Goal: Task Accomplishment & Management: Manage account settings

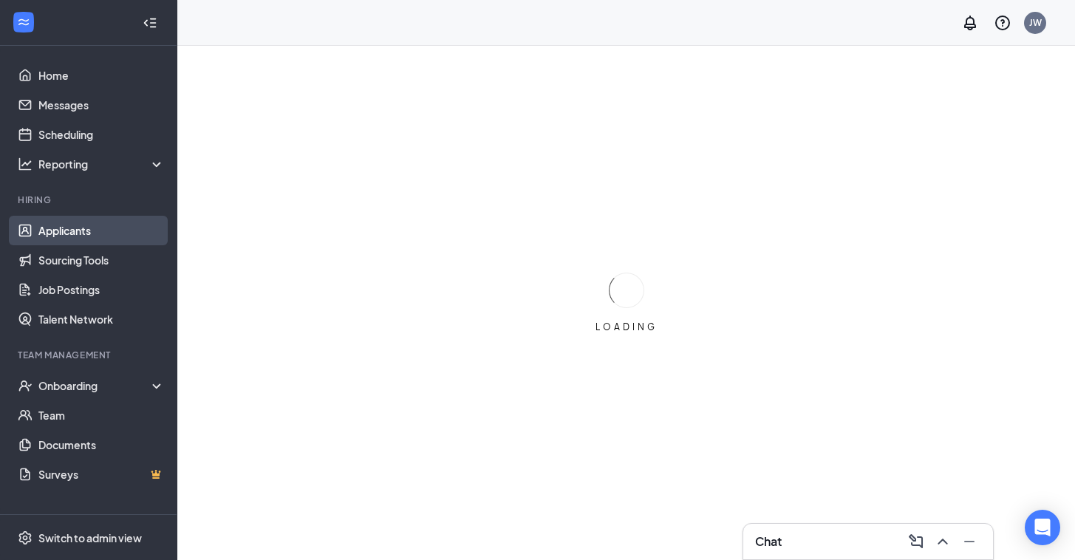
click at [70, 233] on link "Applicants" at bounding box center [101, 231] width 126 height 30
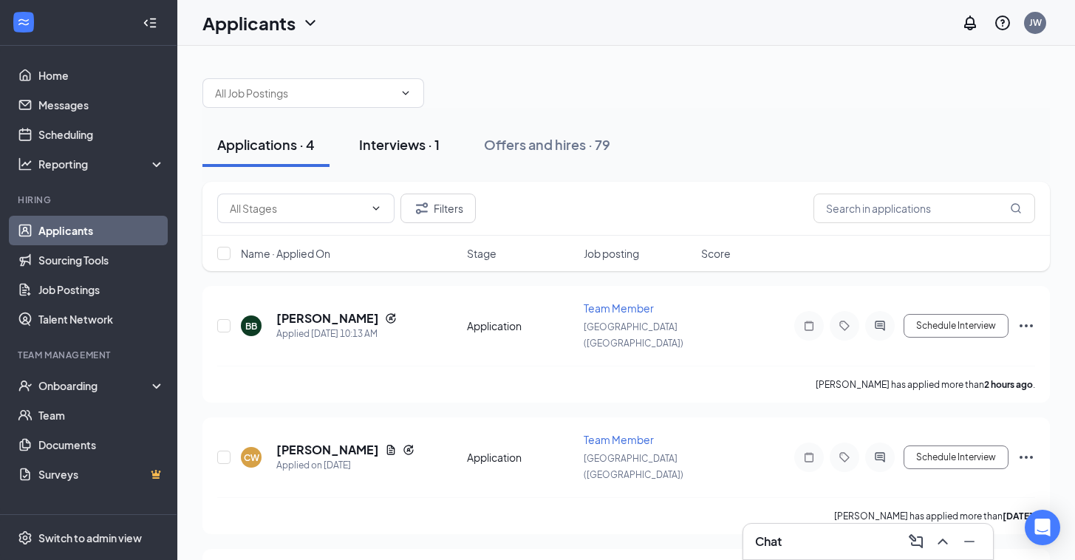
click at [408, 144] on div "Interviews · 1" at bounding box center [399, 144] width 81 height 18
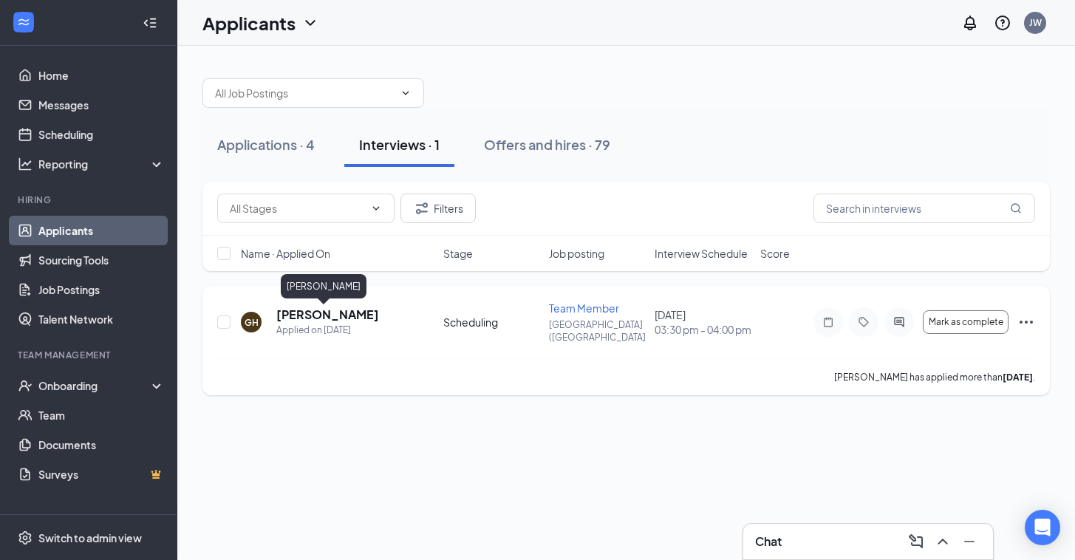
click at [312, 318] on h5 "[PERSON_NAME]" at bounding box center [327, 315] width 103 height 16
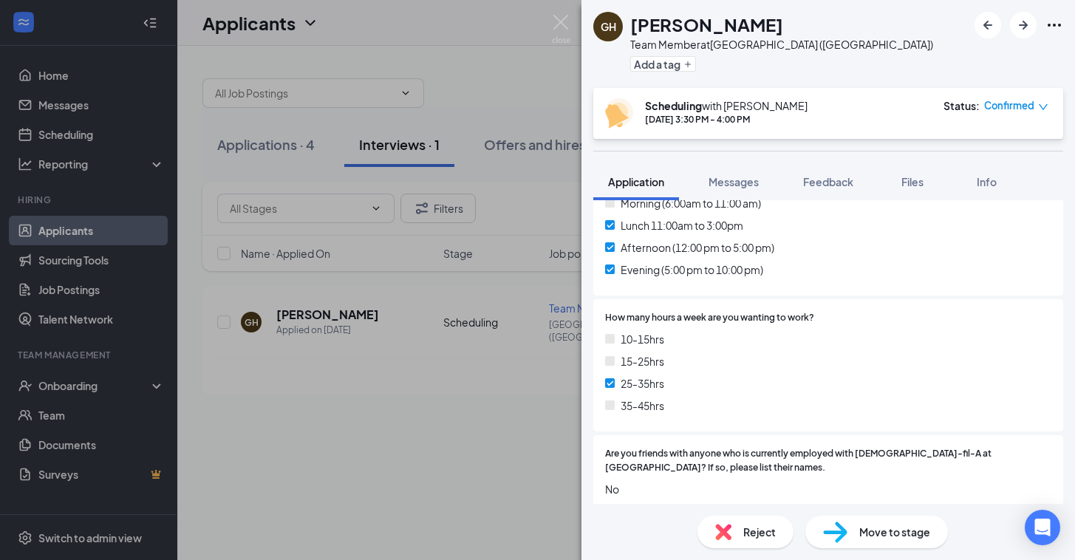
scroll to position [819, 0]
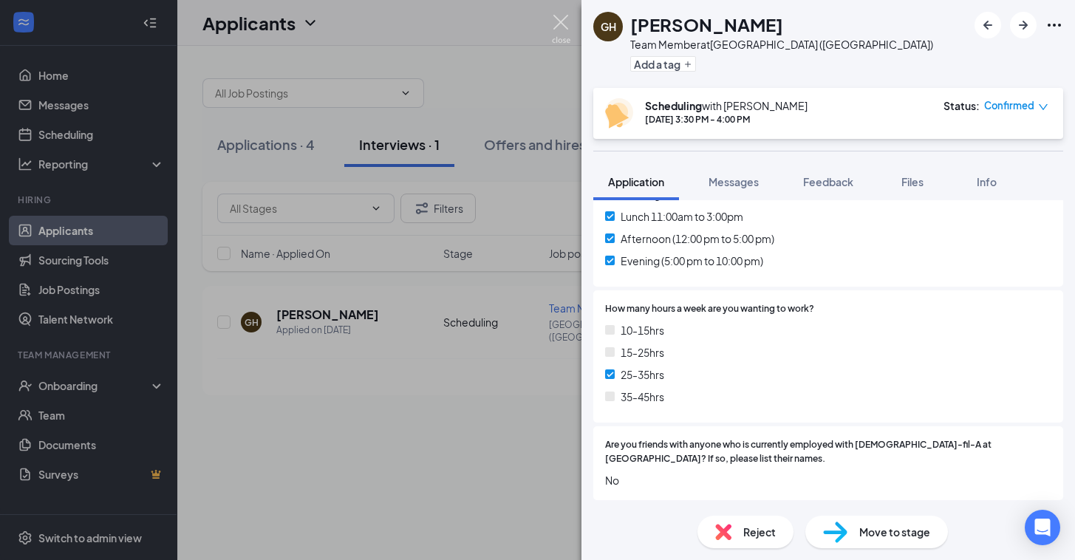
click at [561, 23] on img at bounding box center [561, 29] width 18 height 29
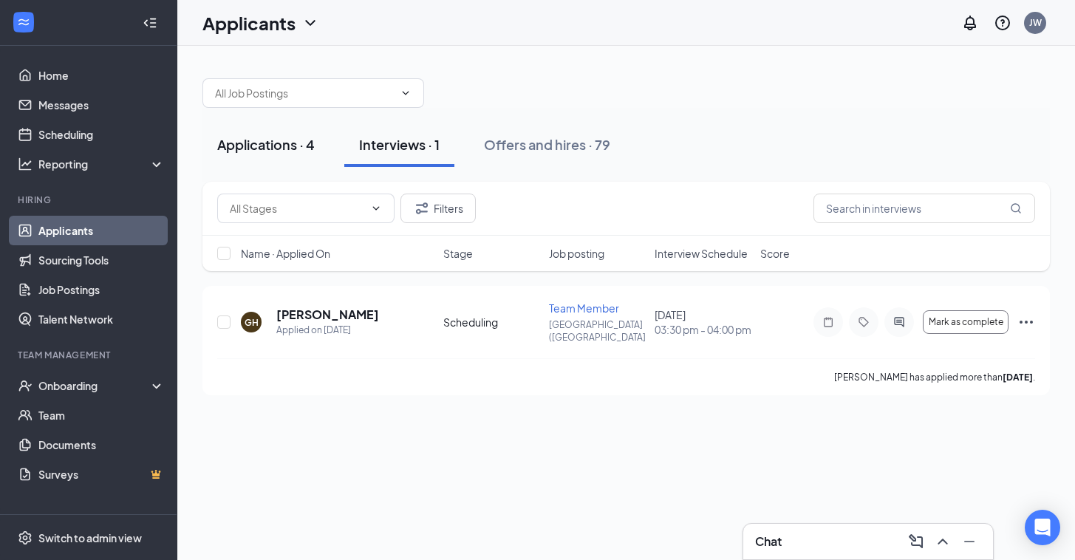
click at [256, 148] on div "Applications · 4" at bounding box center [266, 144] width 98 height 18
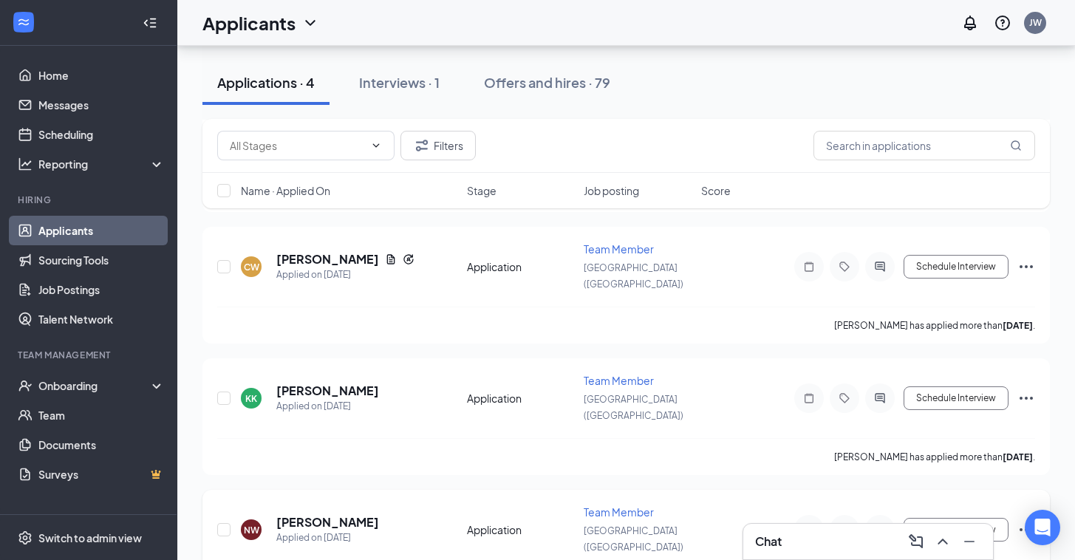
scroll to position [190, 0]
click at [366, 515] on h5 "[PERSON_NAME]" at bounding box center [327, 523] width 103 height 16
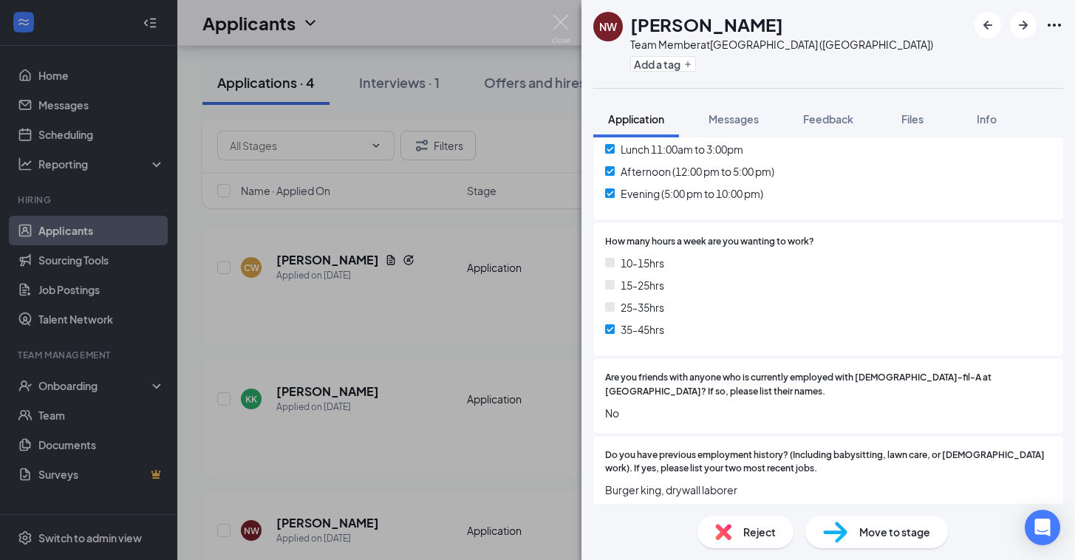
scroll to position [823, 0]
click at [561, 21] on img at bounding box center [561, 29] width 18 height 29
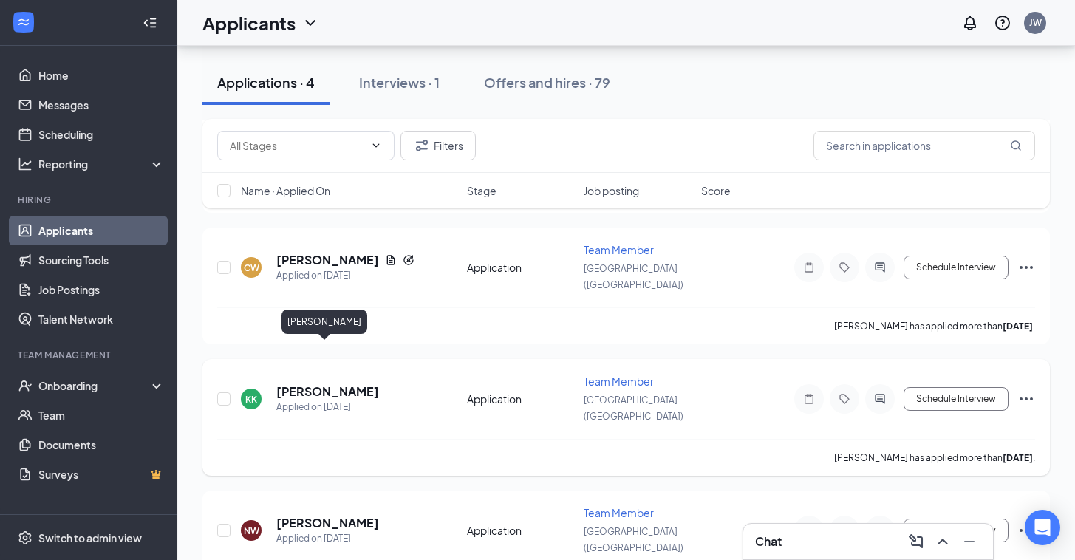
click at [318, 383] on h5 "[PERSON_NAME]" at bounding box center [327, 391] width 103 height 16
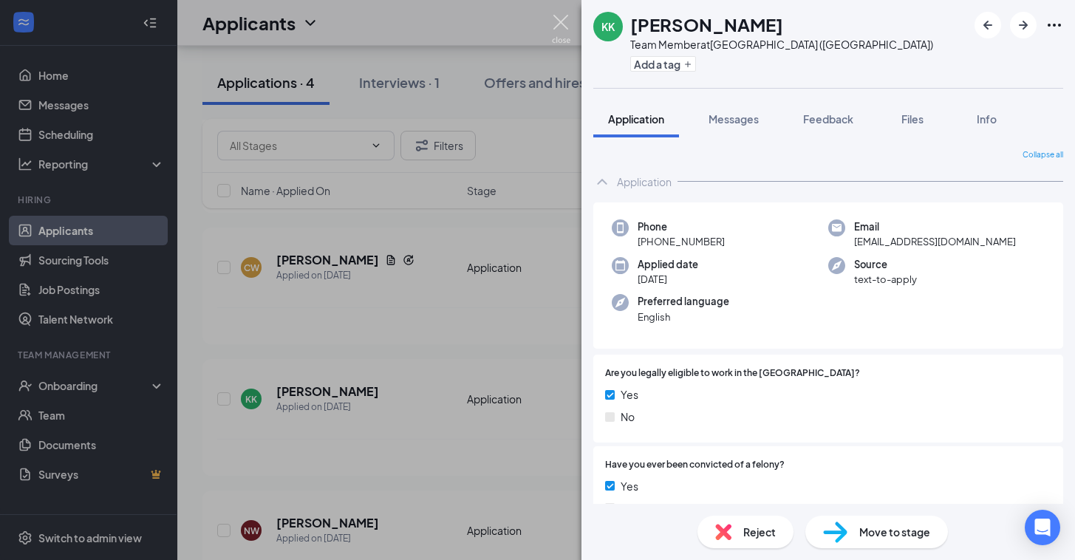
click at [561, 22] on img at bounding box center [561, 29] width 18 height 29
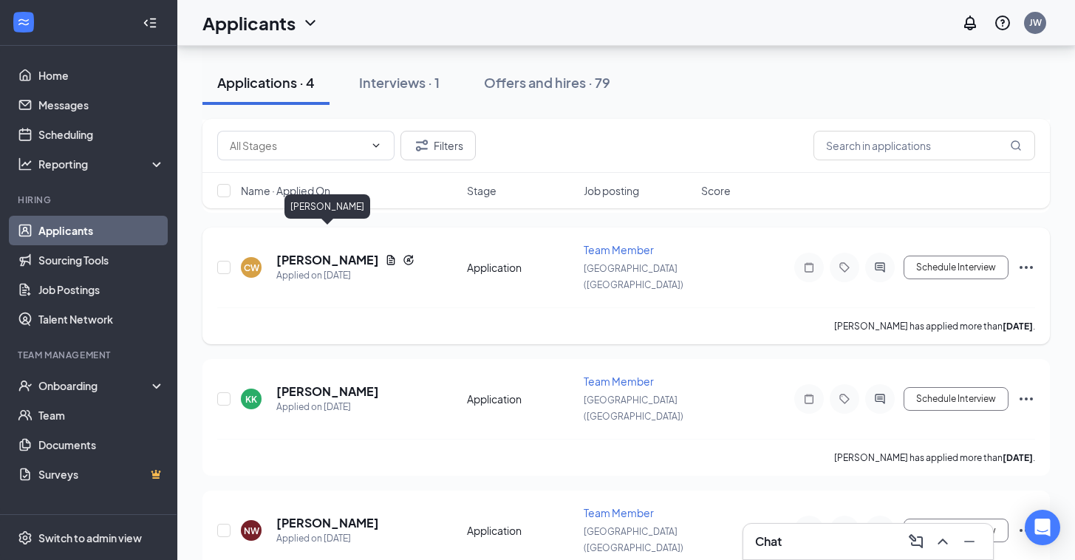
click at [324, 252] on h5 "[PERSON_NAME]" at bounding box center [327, 260] width 103 height 16
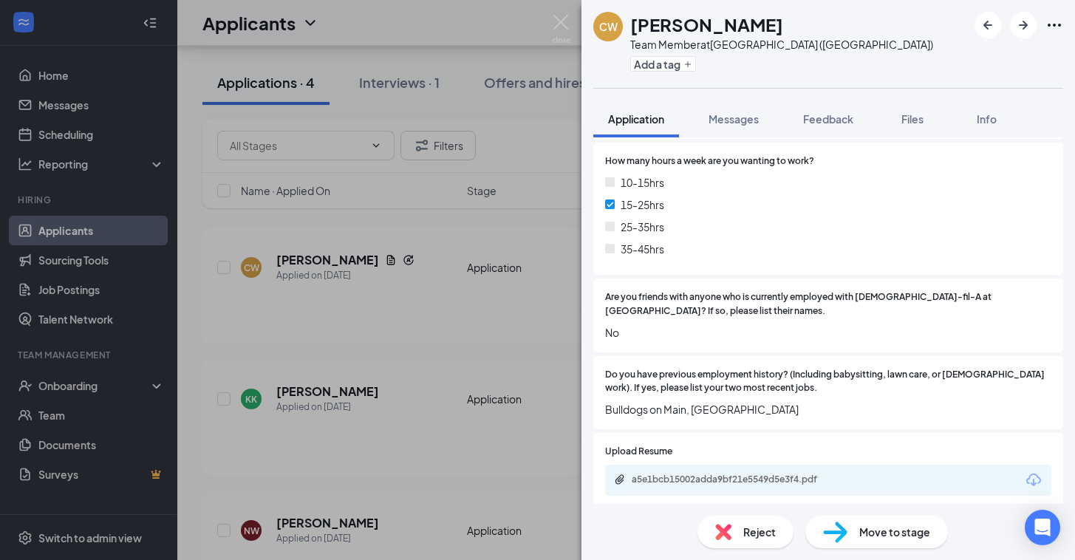
scroll to position [944, 0]
click at [562, 24] on img at bounding box center [561, 29] width 18 height 29
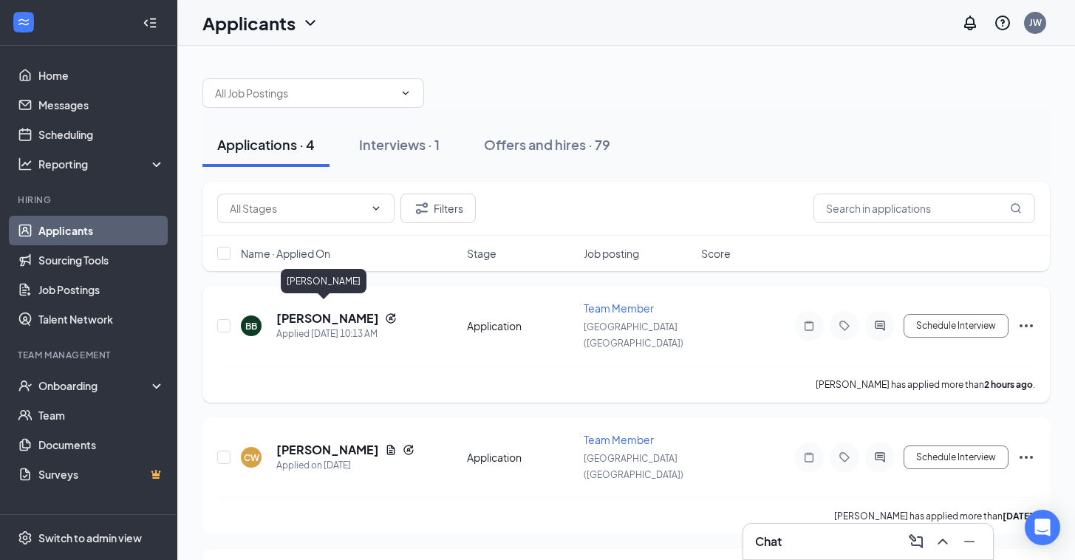
click at [312, 310] on h5 "[PERSON_NAME]" at bounding box center [327, 318] width 103 height 16
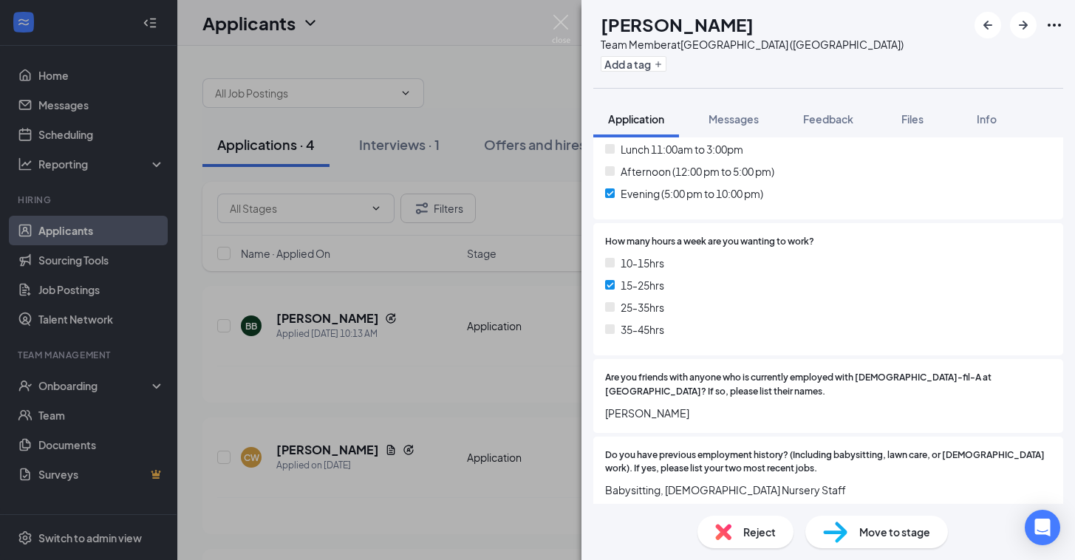
scroll to position [864, 0]
click at [561, 21] on img at bounding box center [561, 29] width 18 height 29
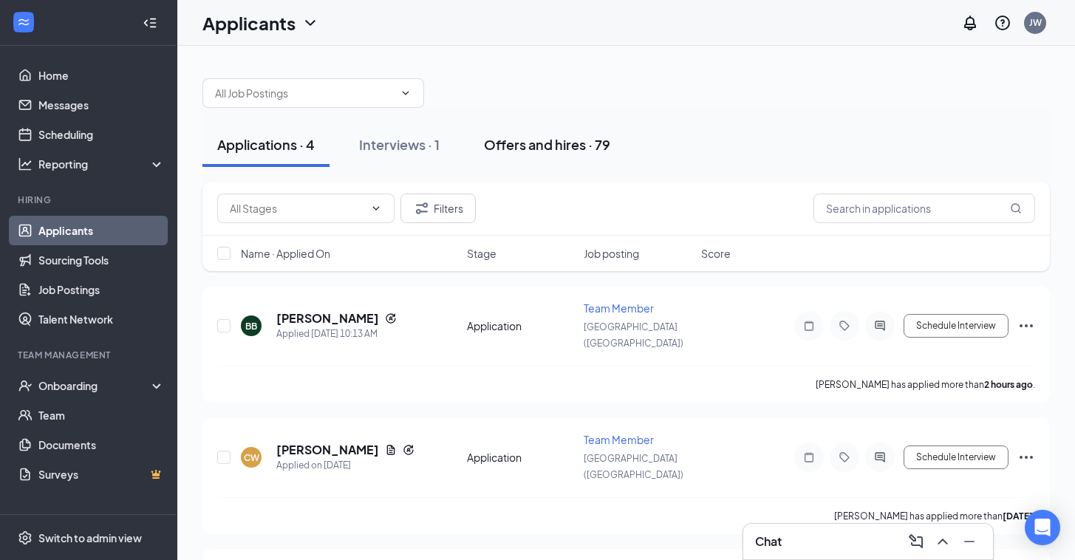
click at [547, 143] on div "Offers and hires · 79" at bounding box center [547, 144] width 126 height 18
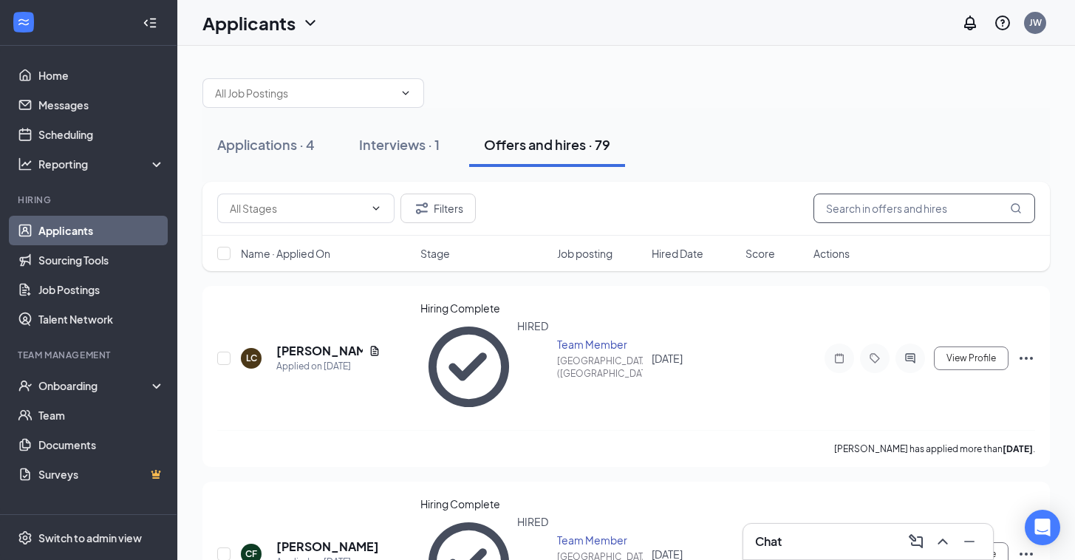
click at [877, 211] on input "text" at bounding box center [924, 209] width 222 height 30
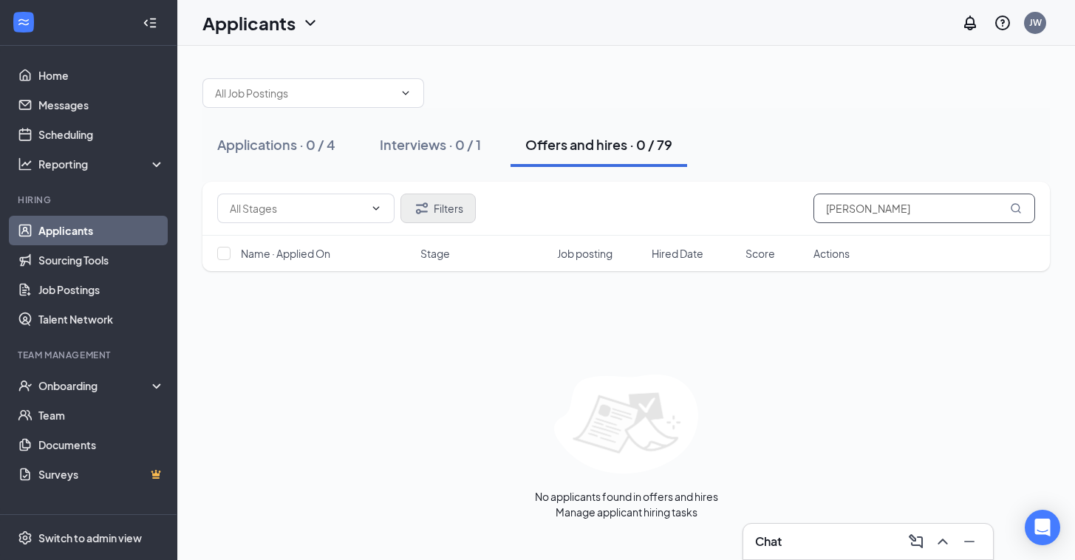
type input "[PERSON_NAME]"
click at [459, 208] on button "Filters" at bounding box center [437, 209] width 75 height 30
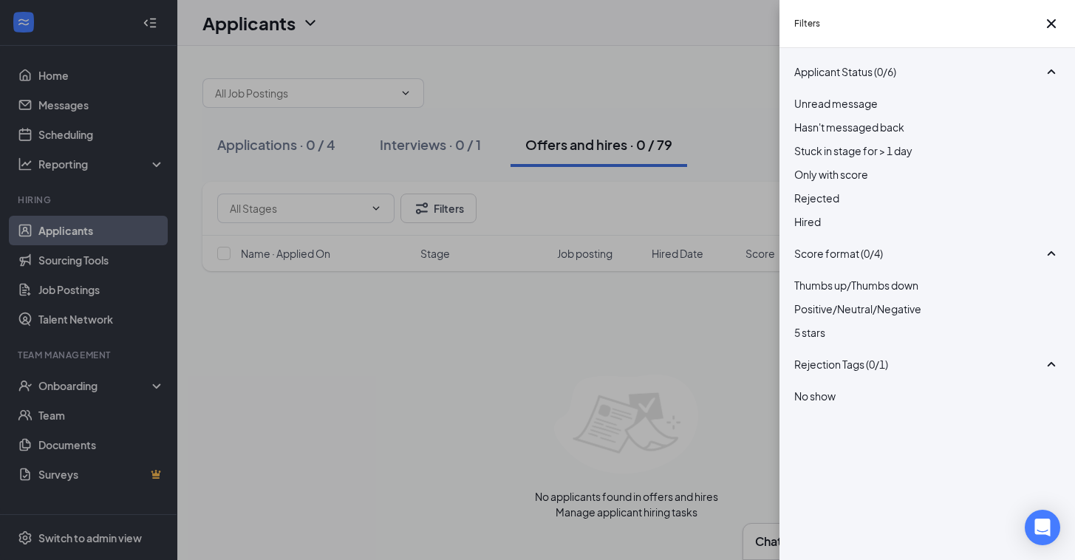
click at [806, 190] on div at bounding box center [927, 190] width 266 height 0
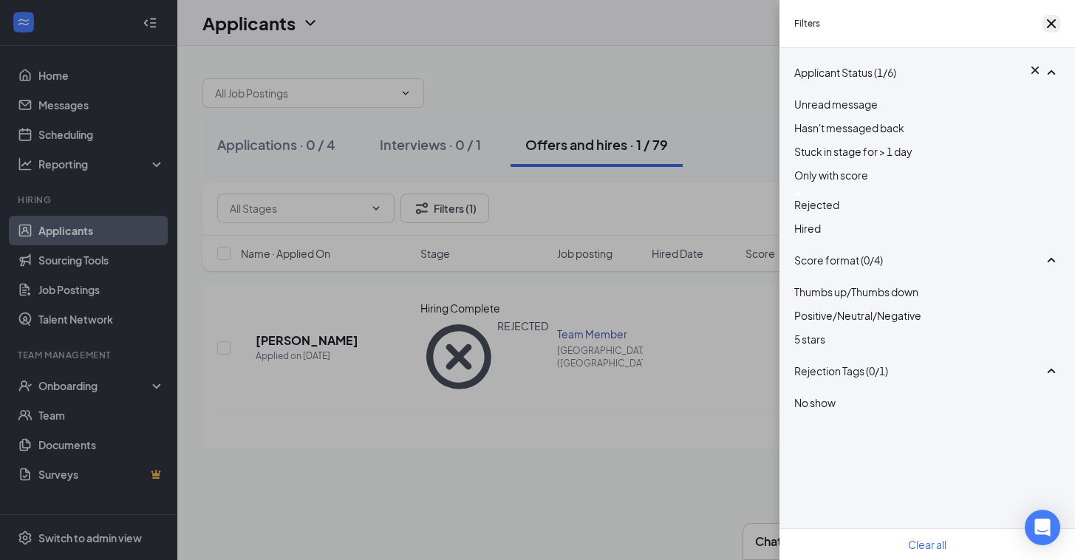
click at [1047, 27] on icon "Cross" at bounding box center [1051, 23] width 9 height 9
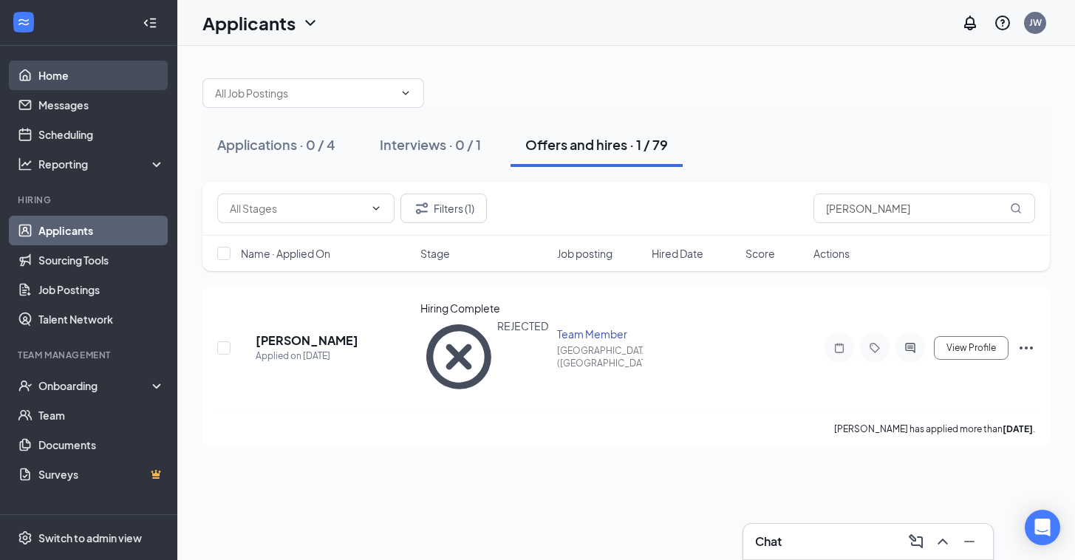
click at [95, 82] on link "Home" at bounding box center [101, 76] width 126 height 30
